Goal: Task Accomplishment & Management: Use online tool/utility

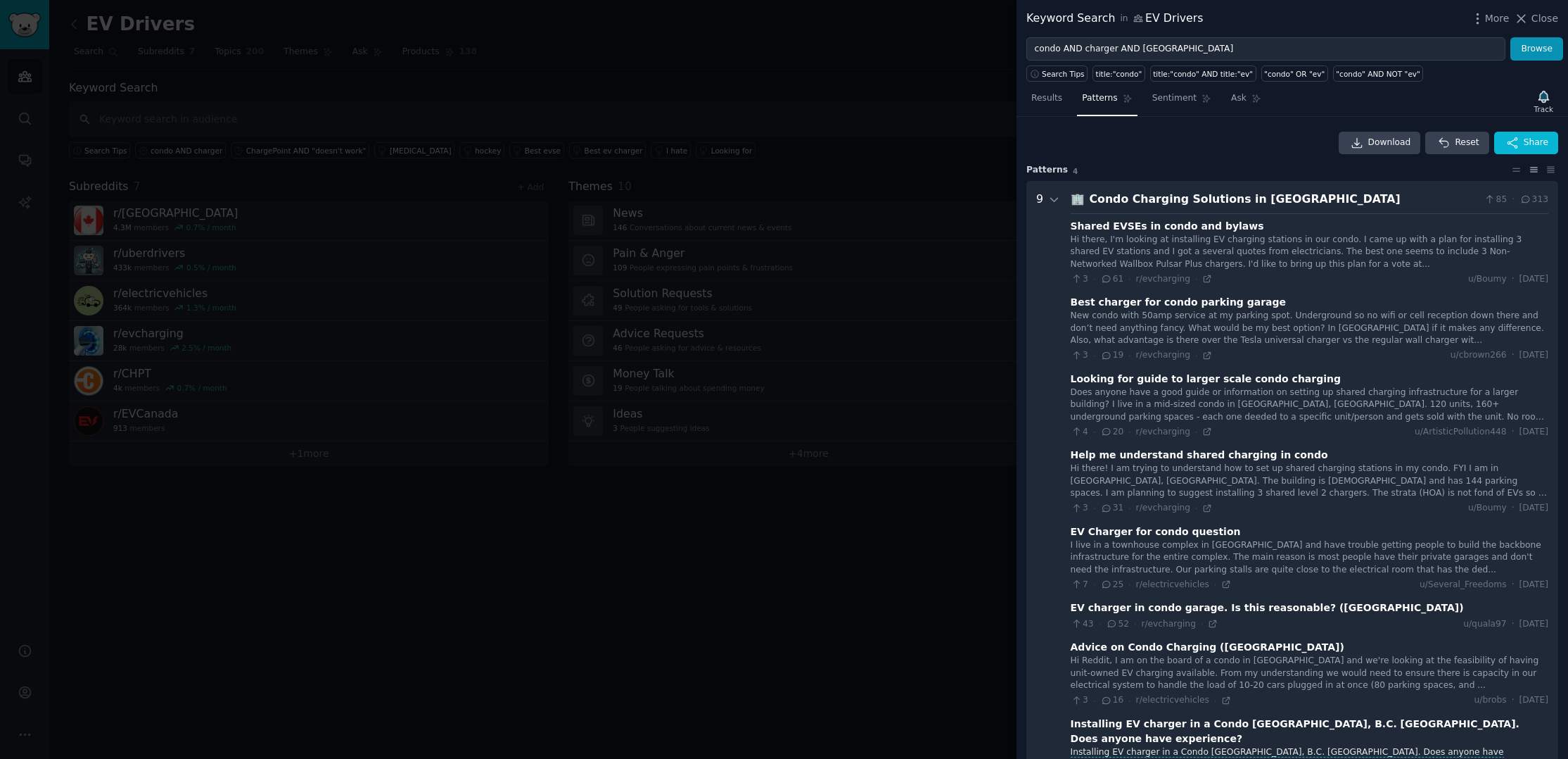
click at [542, 572] on div at bounding box center [784, 379] width 1568 height 759
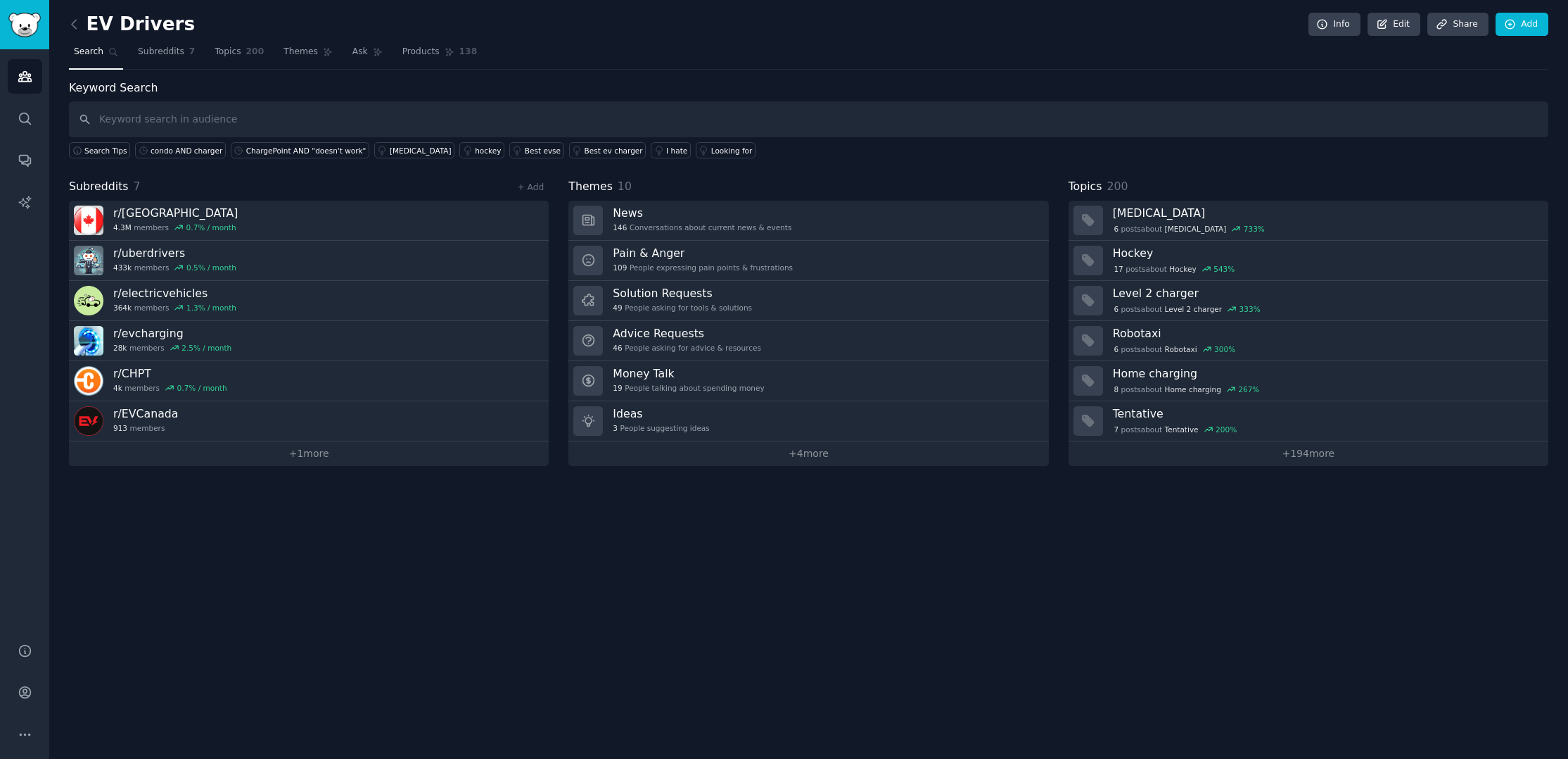
click at [163, 536] on div "EV Drivers Info Edit Share Add Search Subreddits 7 Topics 200 Themes Ask Produc…" at bounding box center [807, 379] width 1518 height 759
click at [28, 21] on img "Sidebar" at bounding box center [25, 25] width 33 height 25
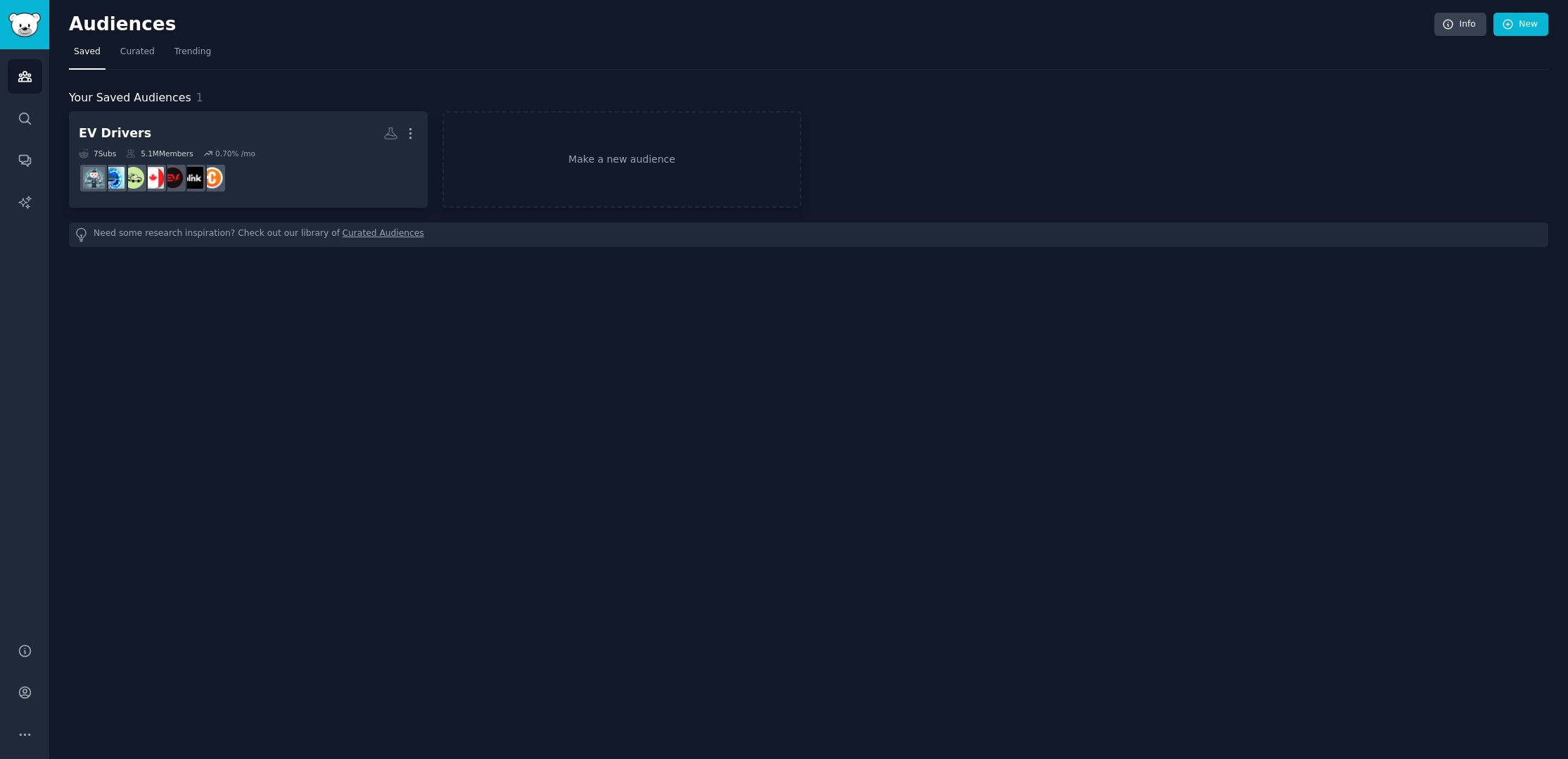
click at [408, 131] on icon "button" at bounding box center [409, 133] width 14 height 14
click at [376, 161] on p "Delete" at bounding box center [372, 162] width 33 height 14
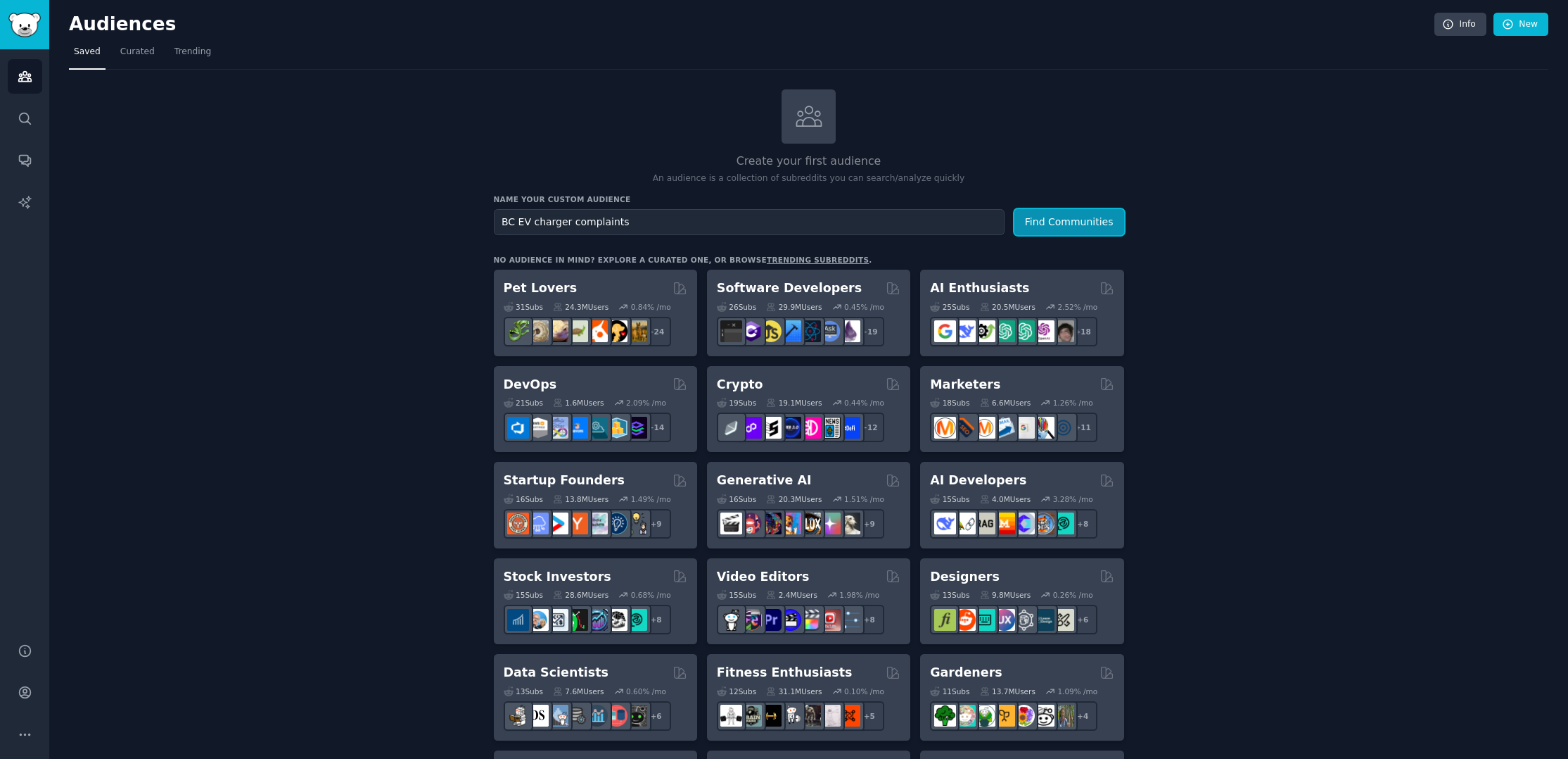
click at [1098, 221] on button "Find Communities" at bounding box center [1069, 221] width 110 height 26
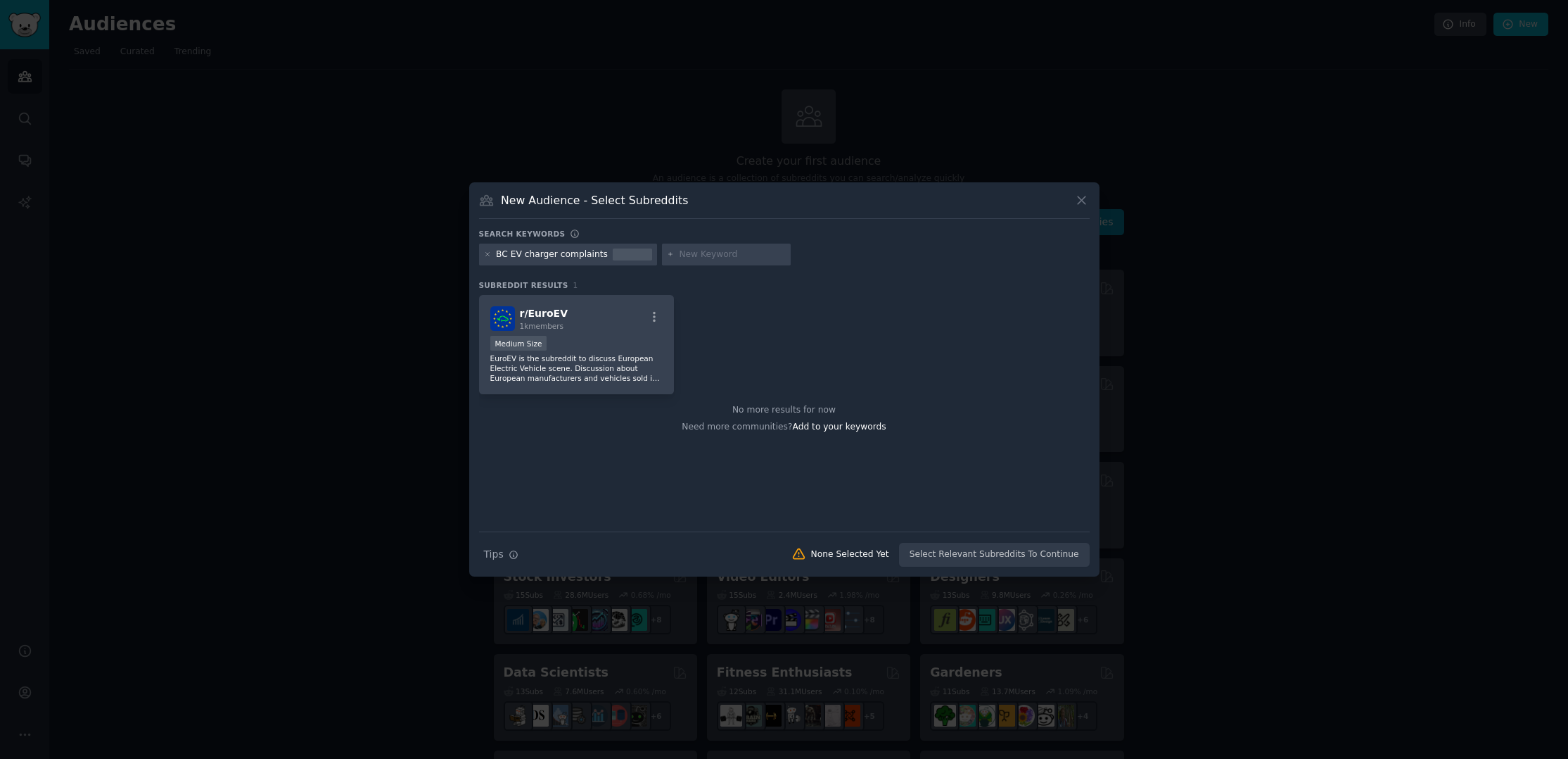
click at [740, 303] on div "r/ EuroEV 1k members 1000 - 10,000 members Medium Size EuroEV is the subreddit …" at bounding box center [784, 345] width 610 height 100
click at [1081, 200] on icon at bounding box center [1081, 200] width 8 height 8
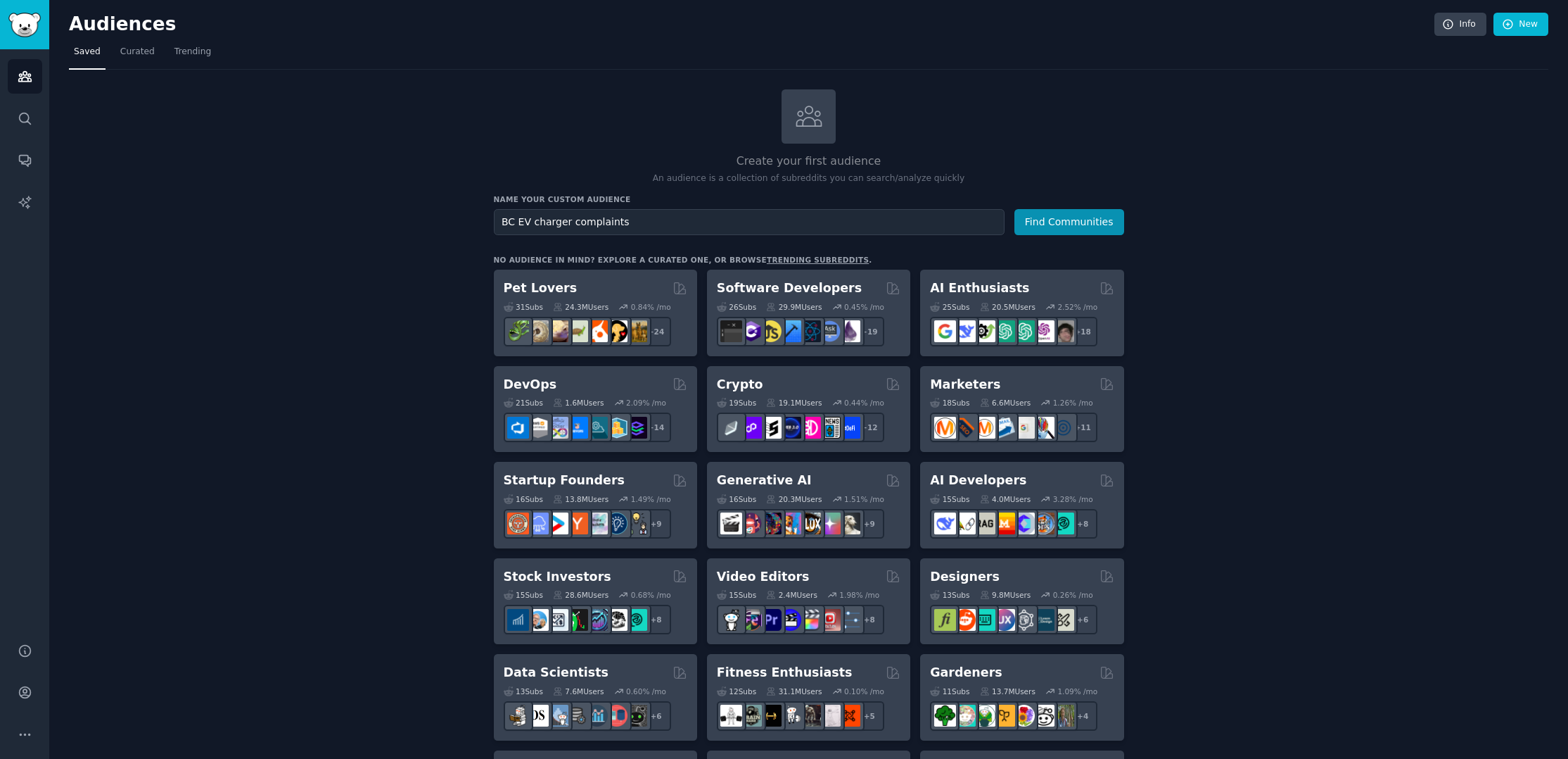
click at [26, 31] on img "Sidebar" at bounding box center [25, 25] width 33 height 25
click at [629, 217] on input "BC EV charger complaints" at bounding box center [749, 221] width 511 height 26
type input "B"
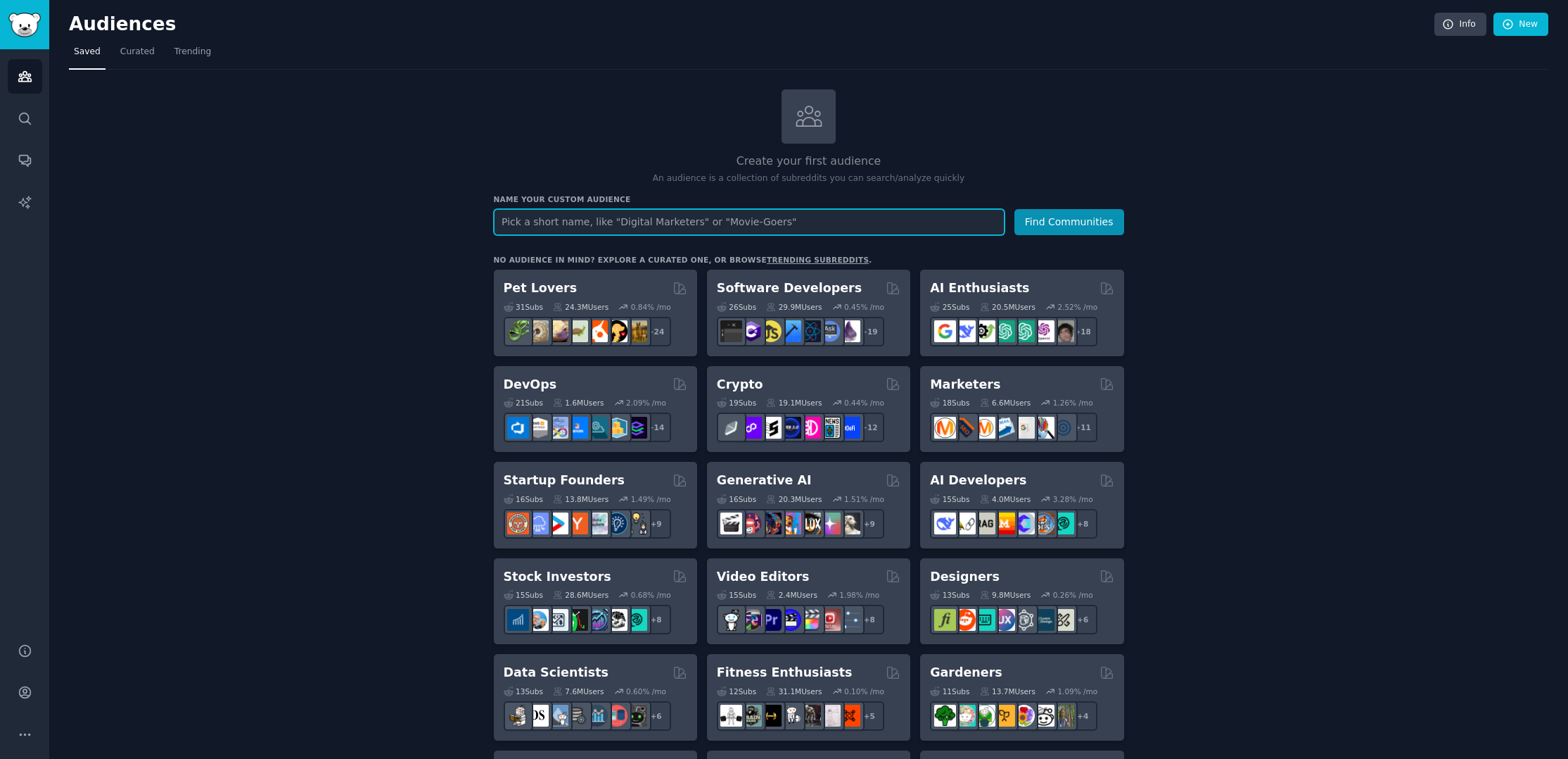
click at [629, 217] on input "text" at bounding box center [749, 221] width 511 height 26
click at [557, 216] on input "EV Charging [GEOGRAPHIC_DATA]" at bounding box center [749, 221] width 511 height 26
type input "EV Charging [GEOGRAPHIC_DATA]"
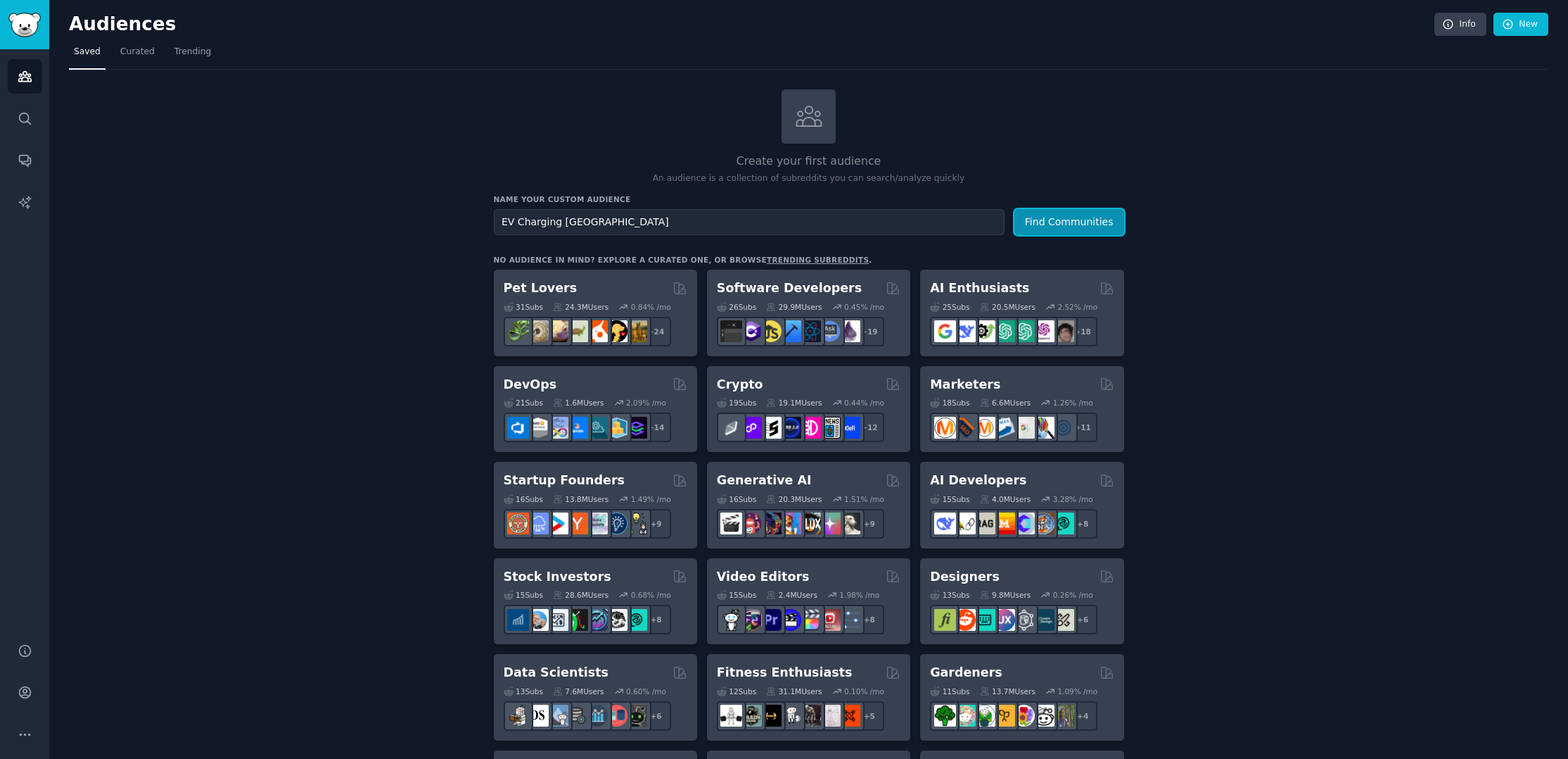
click at [1083, 216] on button "Find Communities" at bounding box center [1069, 221] width 110 height 26
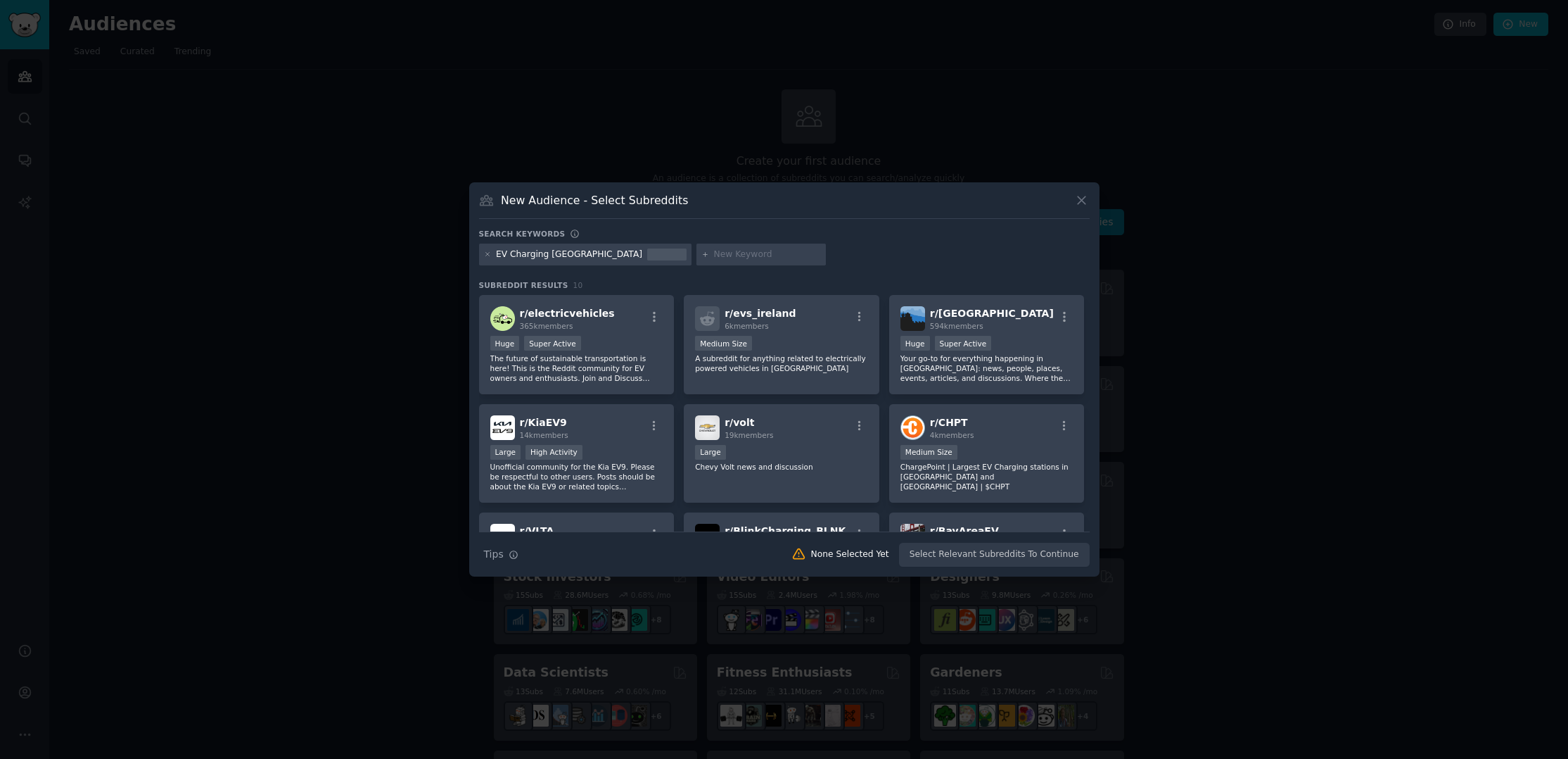
click at [824, 254] on div "EV Charging [GEOGRAPHIC_DATA]" at bounding box center [784, 257] width 610 height 28
